Goal: Task Accomplishment & Management: Manage account settings

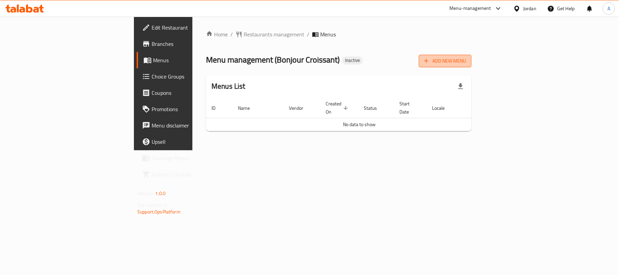
click at [466, 59] on span "Add New Menu" at bounding box center [445, 61] width 42 height 8
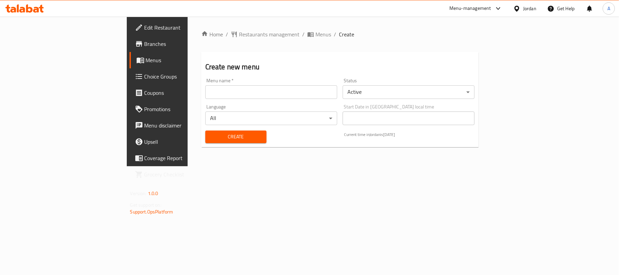
click at [209, 77] on div "Menu name   * Menu name *" at bounding box center [270, 88] width 137 height 26
click at [205, 98] on input "text" at bounding box center [271, 92] width 132 height 14
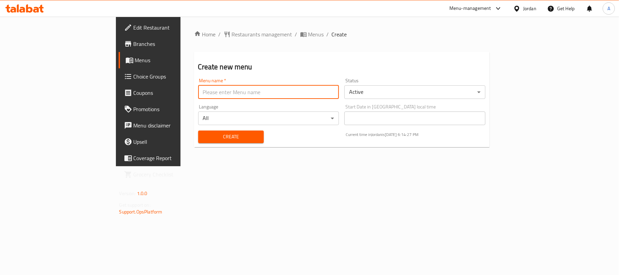
type input "Neww"
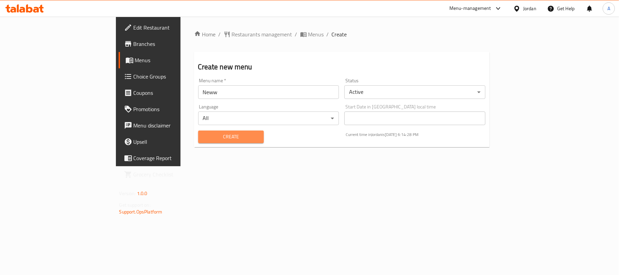
click at [198, 142] on button "Create" at bounding box center [231, 136] width 66 height 13
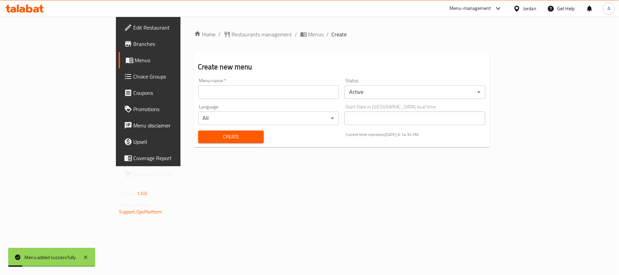
click at [135, 61] on span "Menus" at bounding box center [174, 60] width 79 height 8
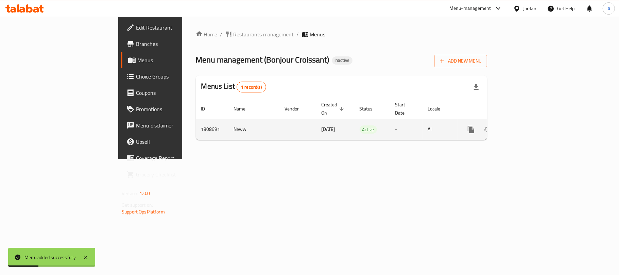
click at [528, 121] on link "enhanced table" at bounding box center [520, 129] width 16 height 16
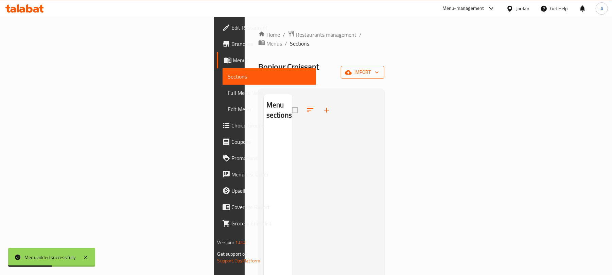
click at [384, 66] on button "import" at bounding box center [362, 72] width 43 height 13
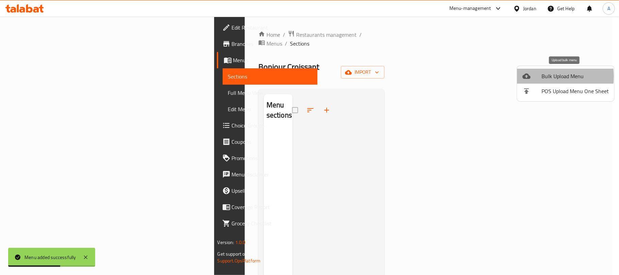
click at [539, 76] on div at bounding box center [531, 76] width 19 height 8
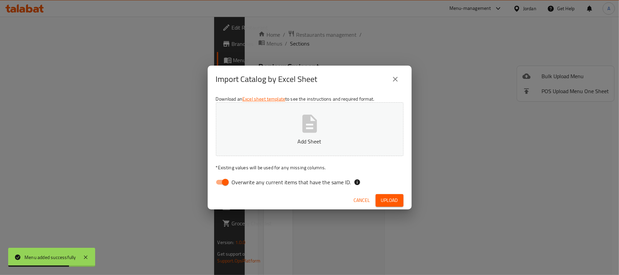
click at [234, 178] on span "Overwrite any current items that have the same ID." at bounding box center [291, 182] width 119 height 8
click at [234, 178] on input "Overwrite any current items that have the same ID." at bounding box center [225, 182] width 39 height 13
checkbox input "false"
click at [272, 147] on button "Add Sheet" at bounding box center [309, 129] width 187 height 54
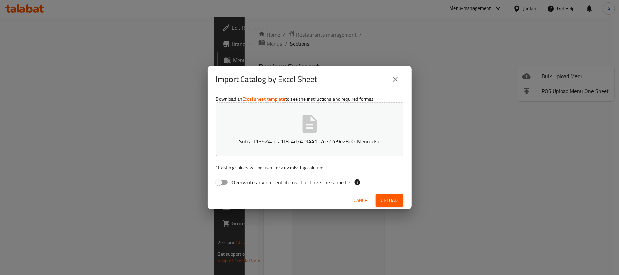
click at [394, 201] on span "Upload" at bounding box center [389, 200] width 17 height 8
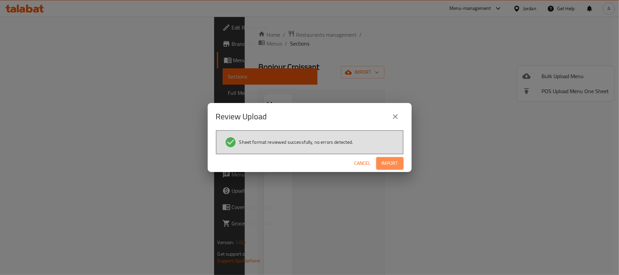
click at [398, 161] on button "Import" at bounding box center [389, 163] width 27 height 13
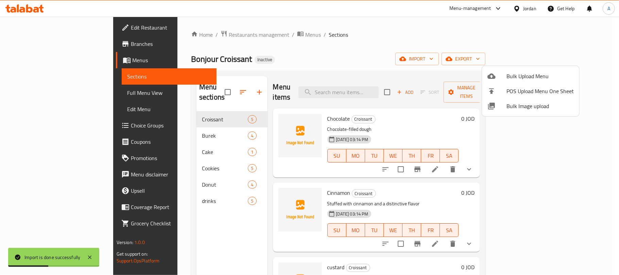
click at [336, 59] on div at bounding box center [309, 137] width 619 height 275
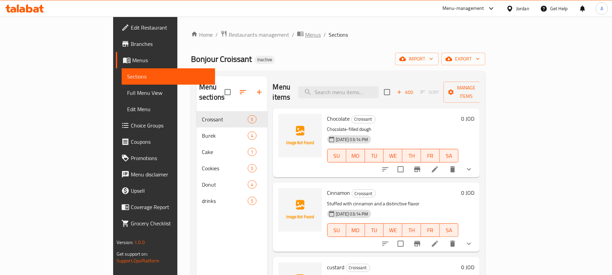
click at [305, 31] on span "Menus" at bounding box center [313, 35] width 16 height 8
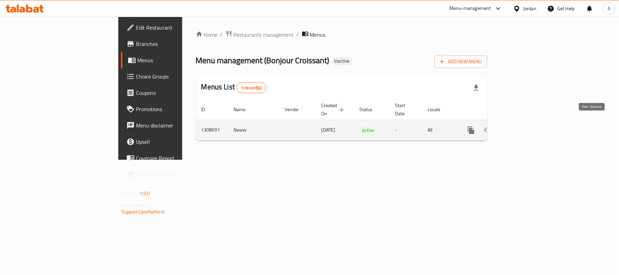
click at [524, 126] on icon "enhanced table" at bounding box center [520, 130] width 8 height 8
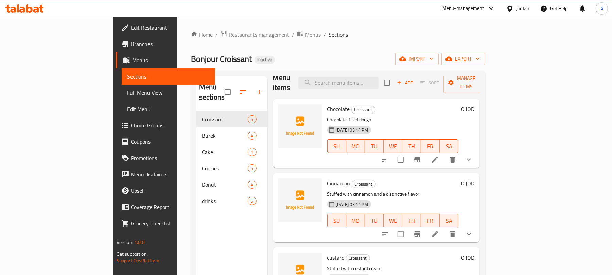
scroll to position [45, 0]
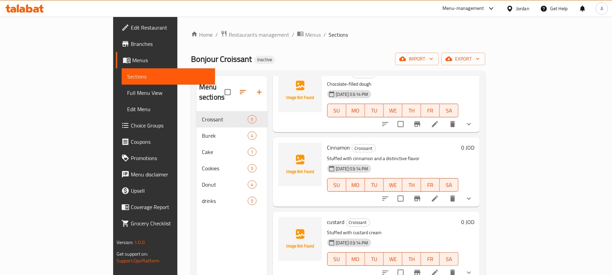
click at [127, 96] on span "Full Menu View" at bounding box center [168, 93] width 83 height 8
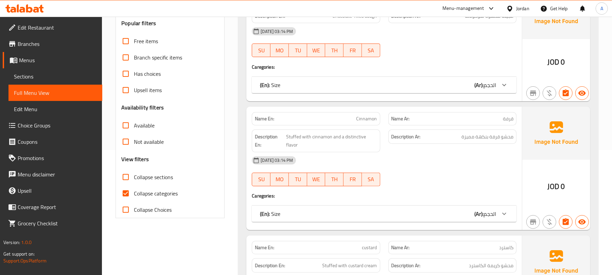
scroll to position [136, 0]
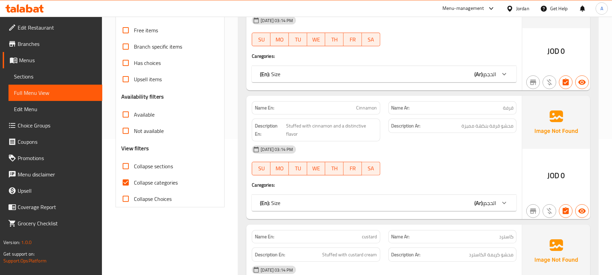
click at [168, 181] on span "Collapse categories" at bounding box center [156, 182] width 44 height 8
click at [134, 181] on input "Collapse categories" at bounding box center [126, 182] width 16 height 16
checkbox input "false"
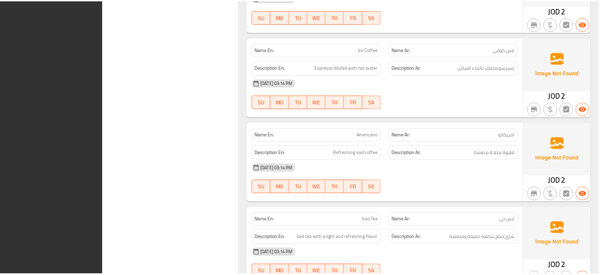
scroll to position [3233, 0]
